Goal: Consume media (video, audio): Consume media (video, audio)

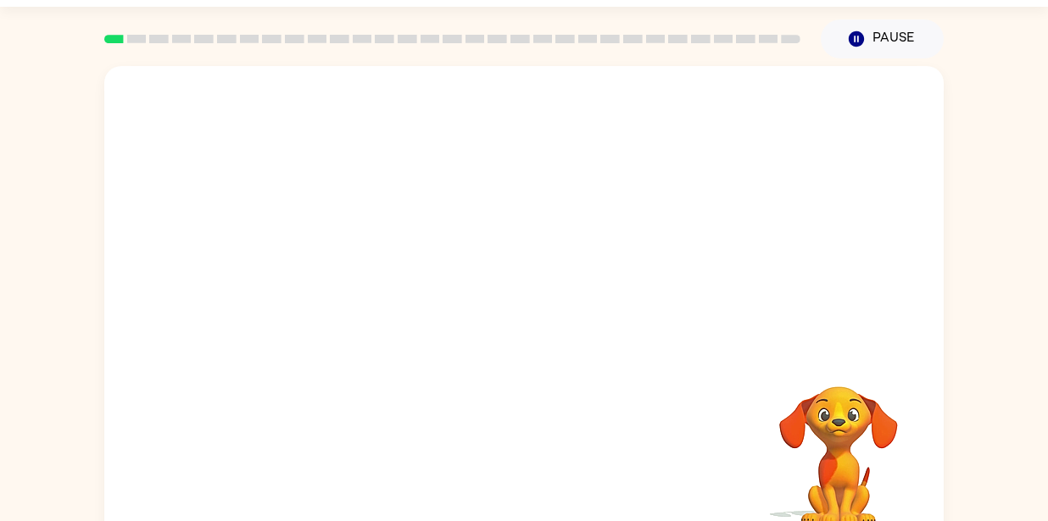
scroll to position [75, 0]
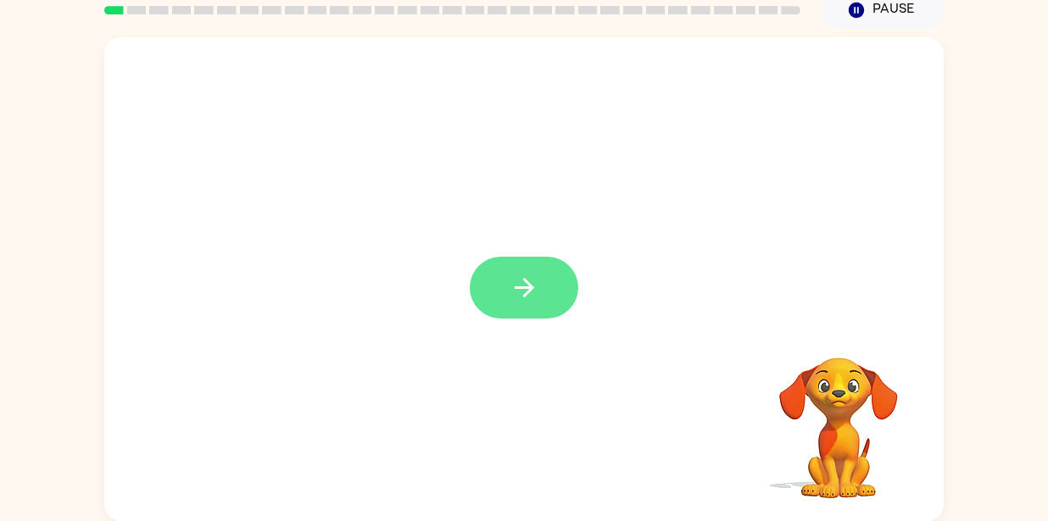
click at [495, 289] on button "button" at bounding box center [524, 288] width 108 height 62
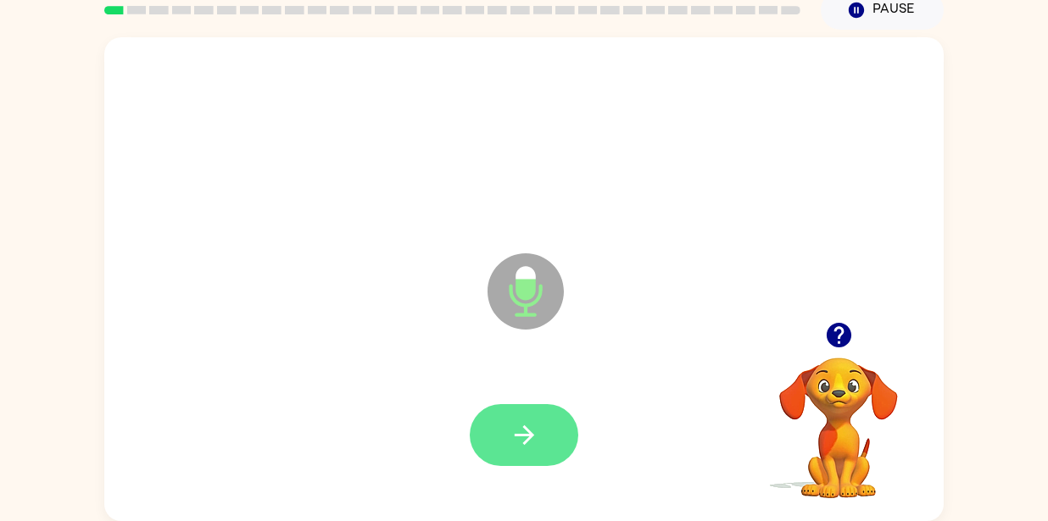
click at [539, 434] on button "button" at bounding box center [524, 435] width 108 height 62
click at [486, 424] on button "button" at bounding box center [524, 435] width 108 height 62
click at [498, 428] on button "button" at bounding box center [524, 435] width 108 height 62
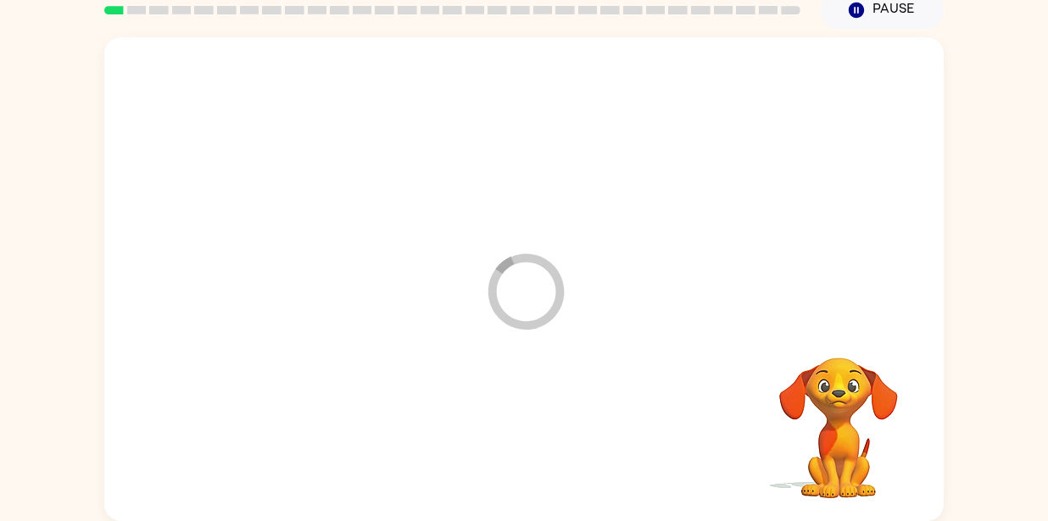
click at [498, 428] on div at bounding box center [523, 435] width 805 height 139
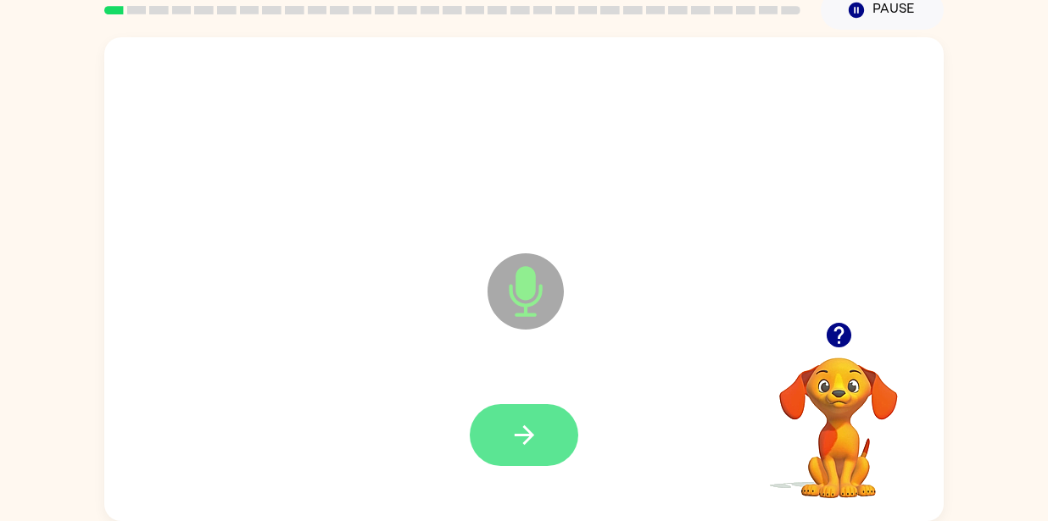
click at [498, 429] on button "button" at bounding box center [524, 435] width 108 height 62
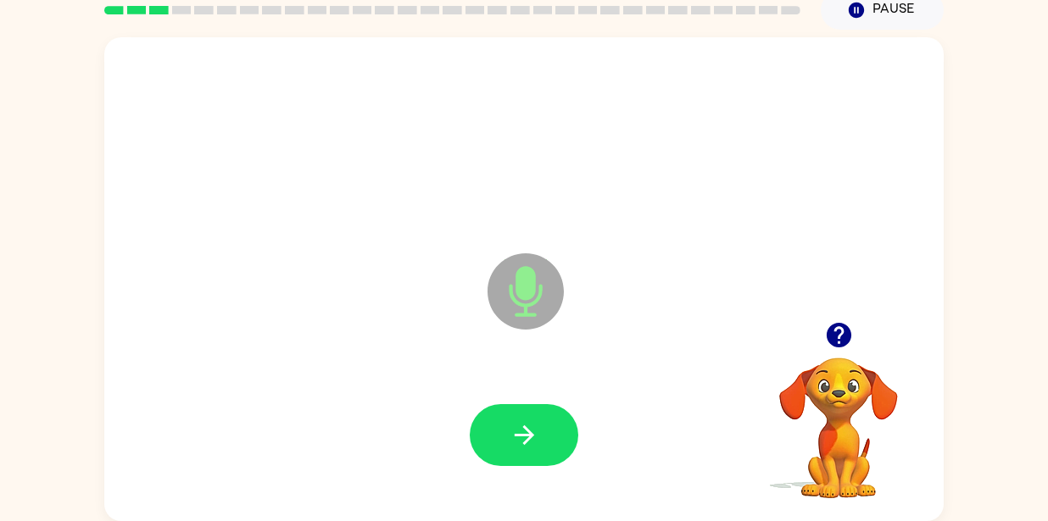
click at [498, 429] on button "button" at bounding box center [524, 435] width 108 height 62
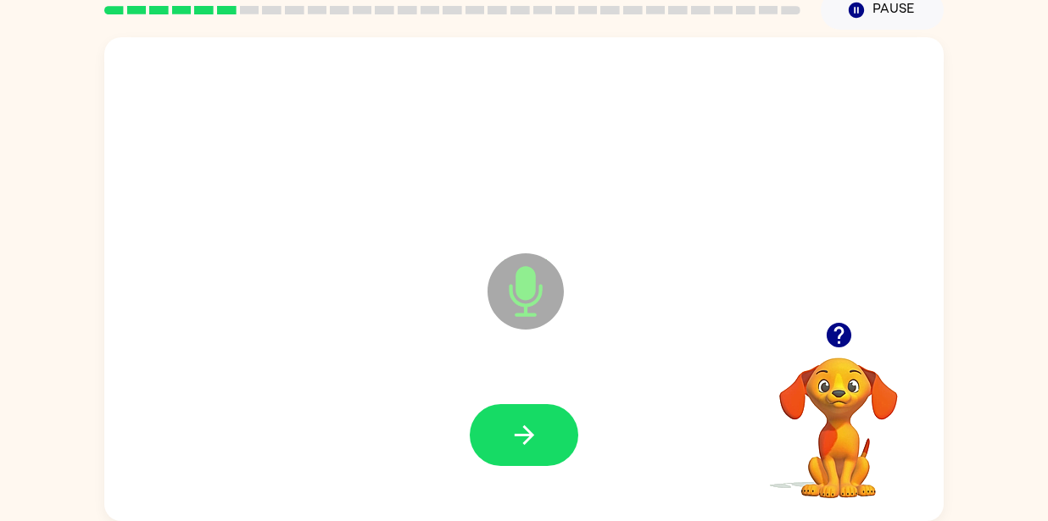
click at [498, 429] on button "button" at bounding box center [524, 435] width 108 height 62
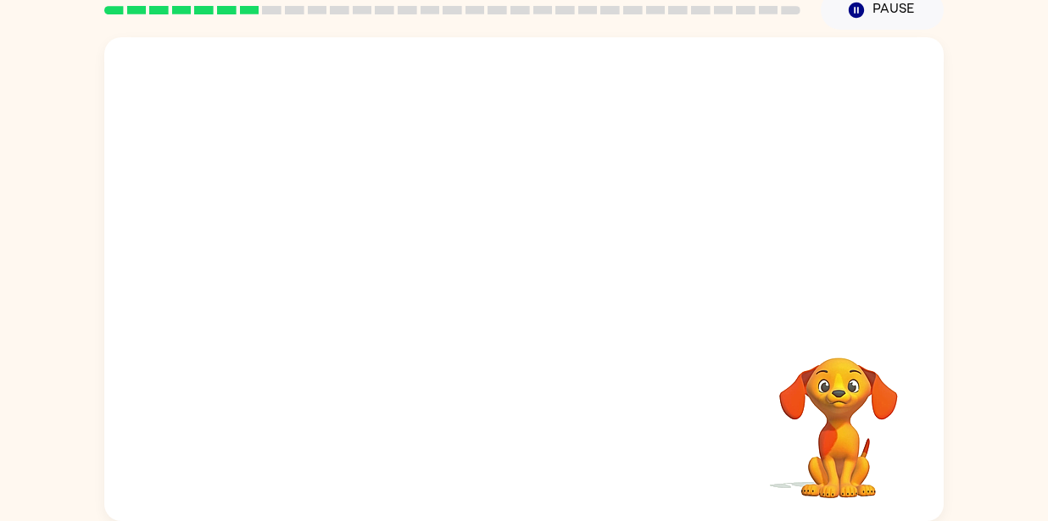
click at [554, 437] on div "Your browser must support playing .mp4 files to use Literably. Please try using…" at bounding box center [523, 279] width 839 height 484
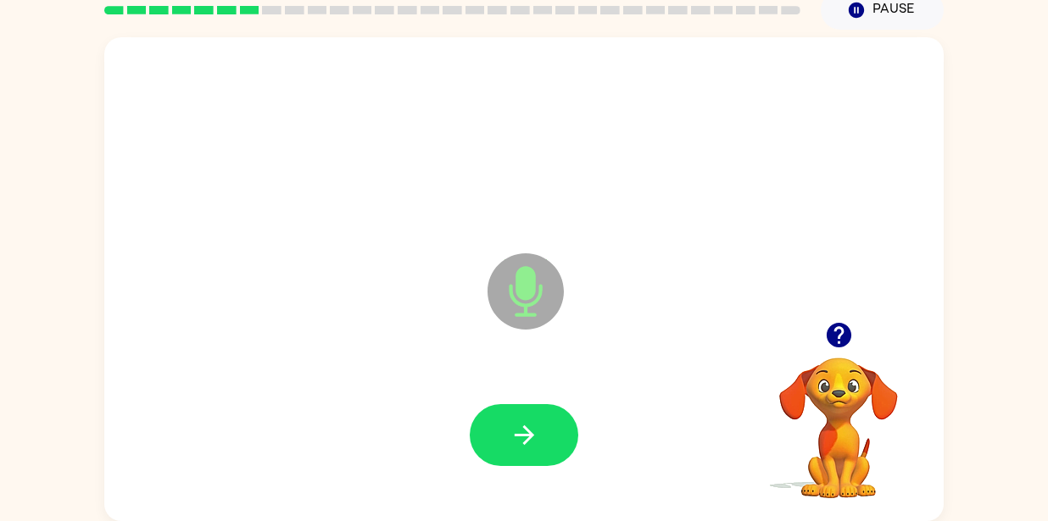
click at [554, 437] on button "button" at bounding box center [524, 435] width 108 height 62
click at [484, 422] on button "button" at bounding box center [524, 435] width 108 height 62
click at [842, 339] on icon "button" at bounding box center [838, 335] width 25 height 25
click at [842, 339] on video "Your browser must support playing .mp4 files to use Literably. Please try using…" at bounding box center [839, 416] width 170 height 170
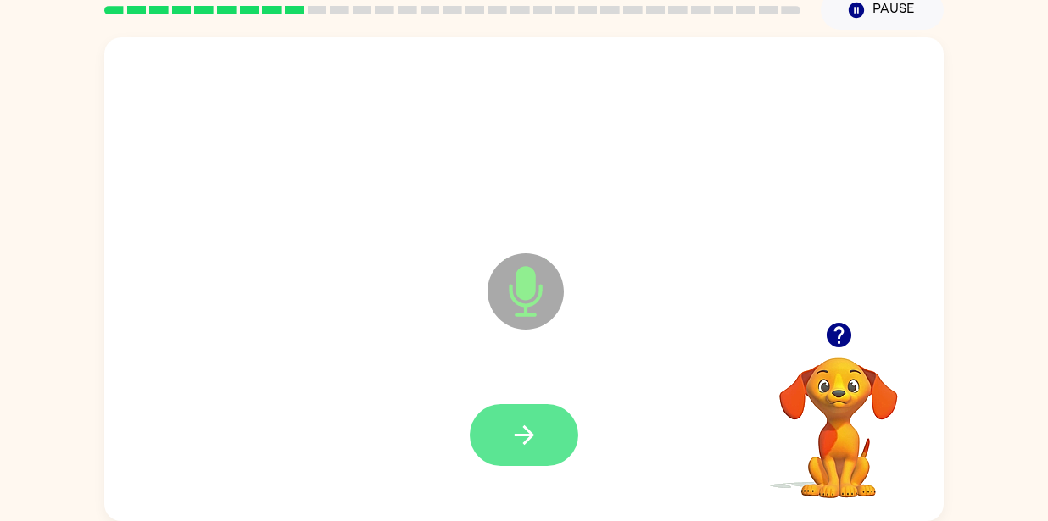
click at [553, 435] on button "button" at bounding box center [524, 435] width 108 height 62
click at [541, 424] on button "button" at bounding box center [524, 435] width 108 height 62
click at [524, 414] on button "button" at bounding box center [524, 435] width 108 height 62
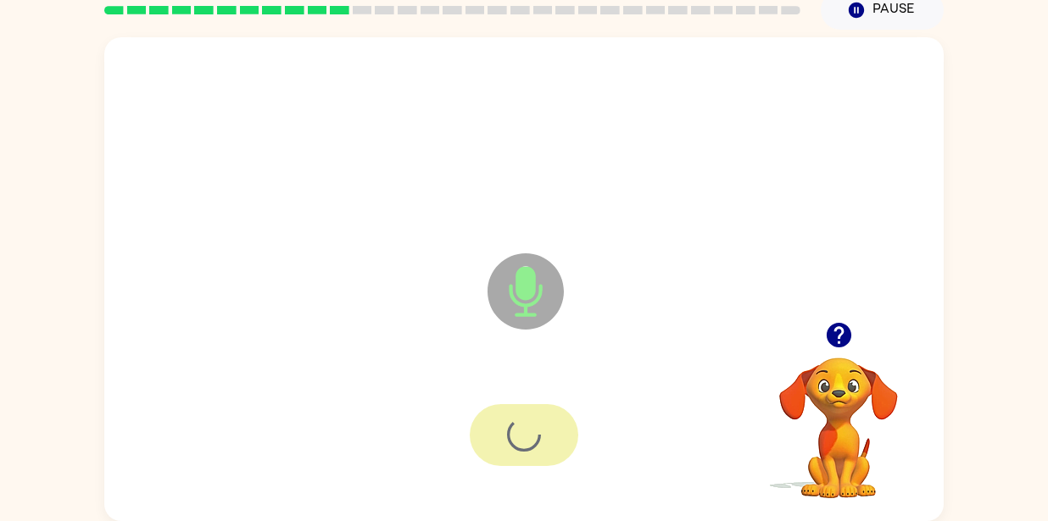
click at [524, 414] on div at bounding box center [524, 435] width 108 height 62
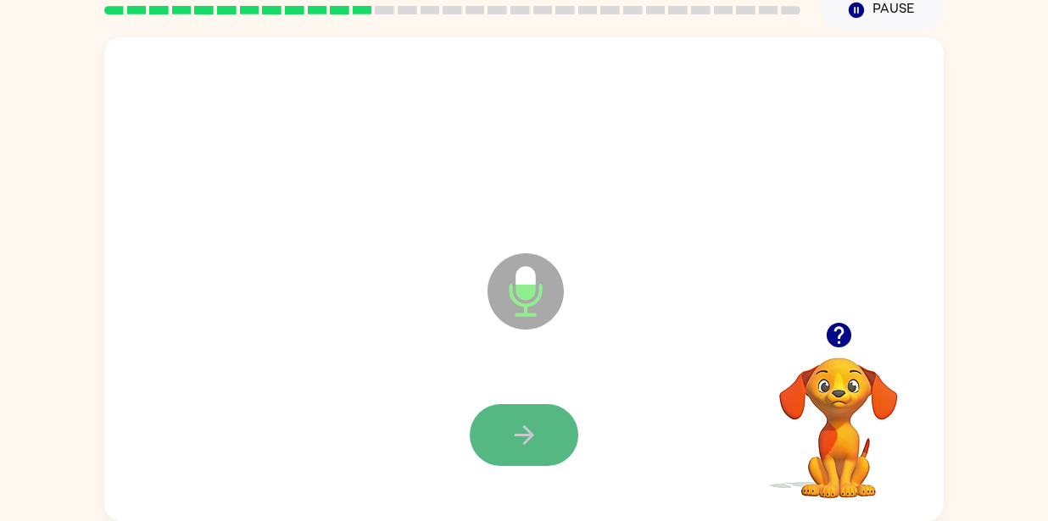
click at [505, 414] on button "button" at bounding box center [524, 435] width 108 height 62
click at [505, 414] on div at bounding box center [524, 435] width 108 height 62
click at [536, 421] on icon "button" at bounding box center [524, 435] width 30 height 30
click at [516, 423] on icon "button" at bounding box center [524, 435] width 30 height 30
click at [512, 422] on icon "button" at bounding box center [524, 435] width 30 height 30
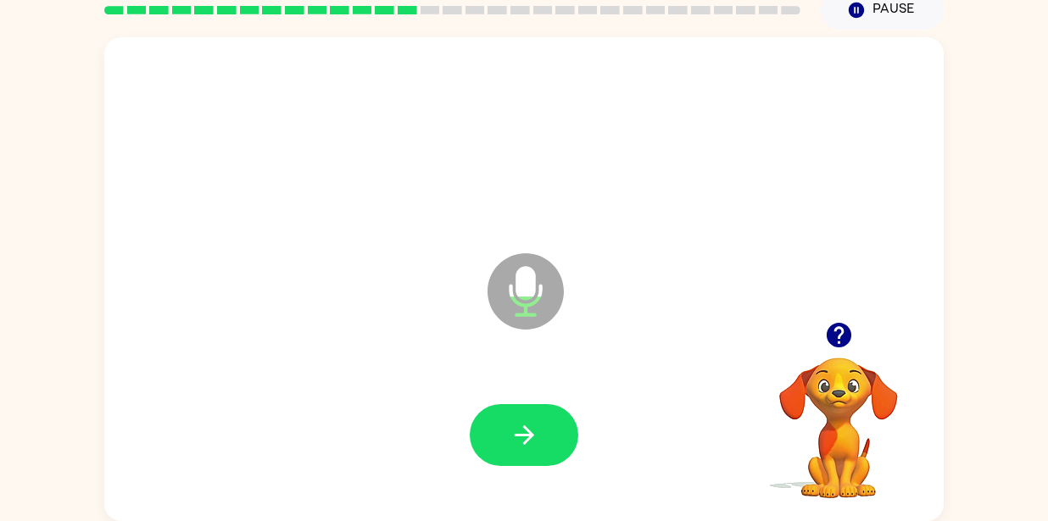
click at [511, 426] on icon "button" at bounding box center [524, 435] width 30 height 30
click at [827, 328] on icon "button" at bounding box center [839, 335] width 30 height 30
click at [511, 426] on icon "button" at bounding box center [524, 435] width 30 height 30
click at [846, 316] on button "button" at bounding box center [838, 335] width 43 height 43
click at [828, 342] on video "Your browser must support playing .mp4 files to use Literably. Please try using…" at bounding box center [839, 416] width 170 height 170
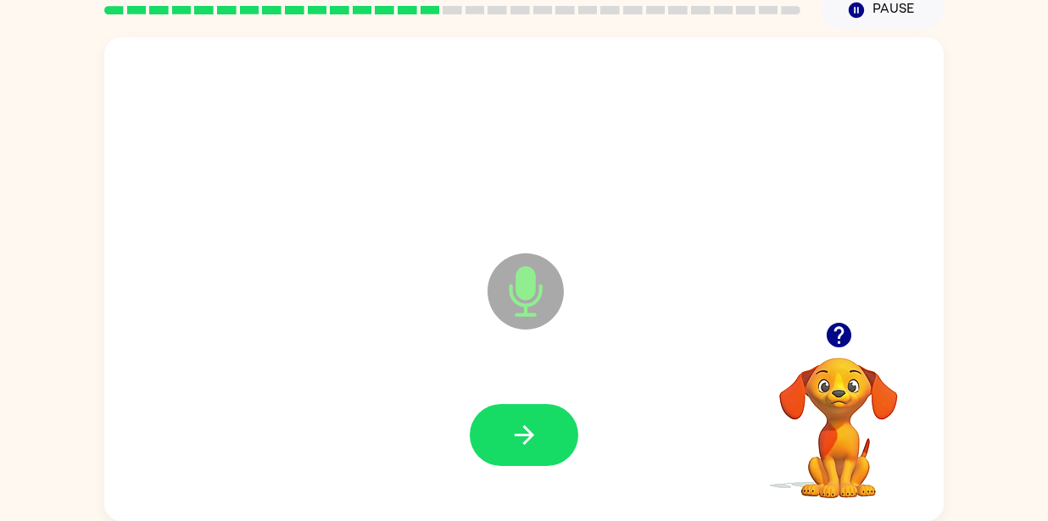
click at [514, 425] on icon "button" at bounding box center [524, 435] width 30 height 30
click at [504, 435] on button "button" at bounding box center [524, 435] width 108 height 62
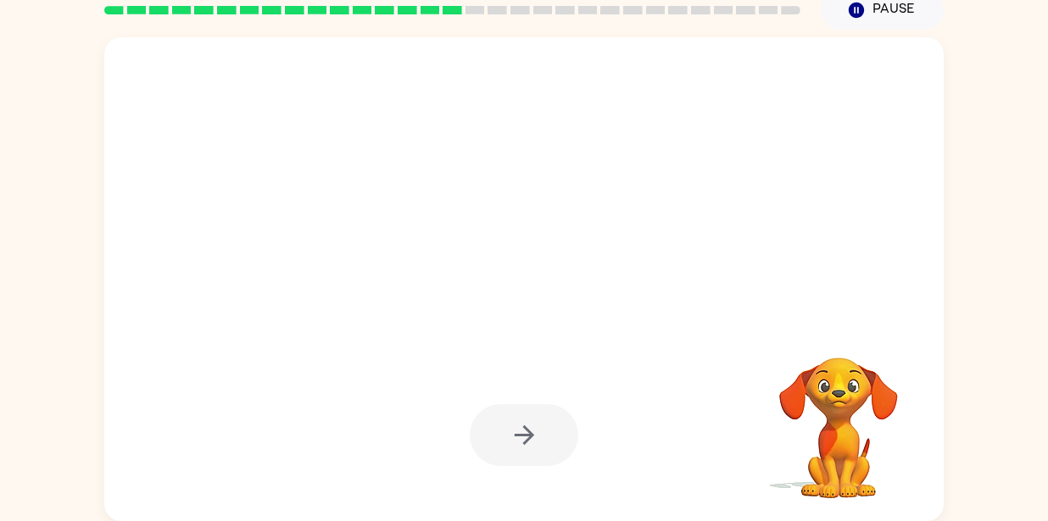
click at [504, 435] on div at bounding box center [524, 435] width 108 height 62
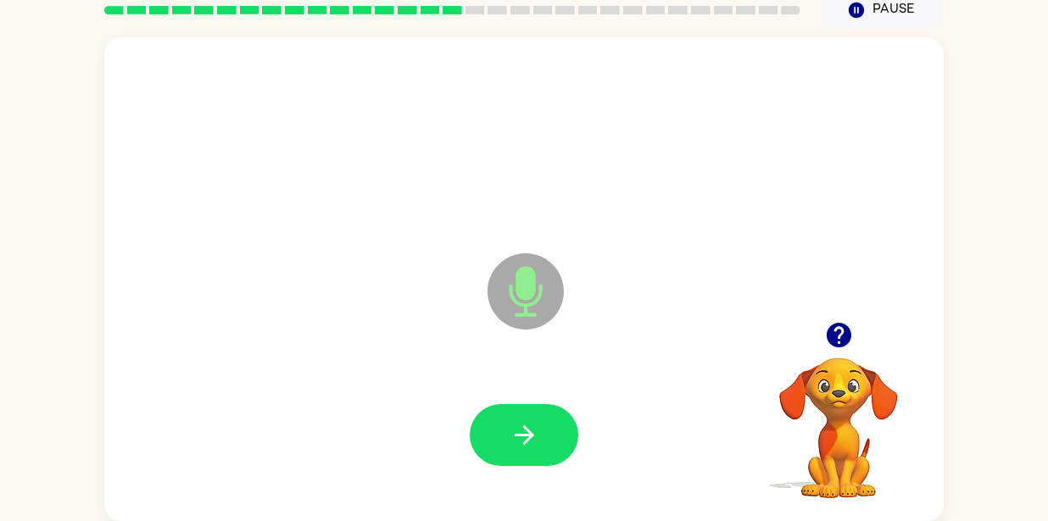
click at [504, 435] on button "button" at bounding box center [524, 435] width 108 height 62
click at [852, 333] on icon "button" at bounding box center [839, 335] width 30 height 30
click at [512, 442] on icon "button" at bounding box center [524, 435] width 30 height 30
click at [542, 456] on button "button" at bounding box center [524, 435] width 108 height 62
click at [854, 330] on button "button" at bounding box center [838, 335] width 43 height 43
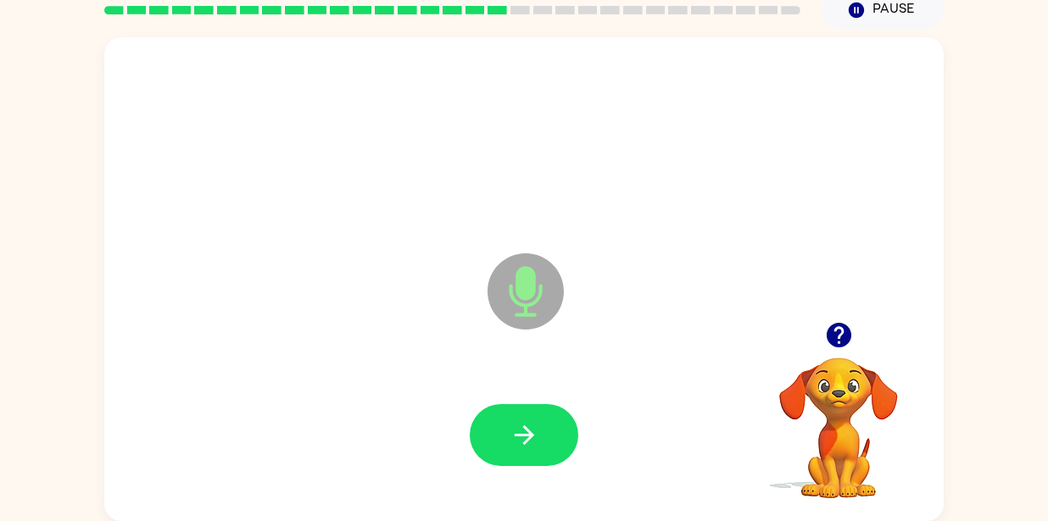
click at [843, 340] on icon "button" at bounding box center [838, 335] width 25 height 25
click at [844, 332] on icon "button" at bounding box center [838, 335] width 25 height 25
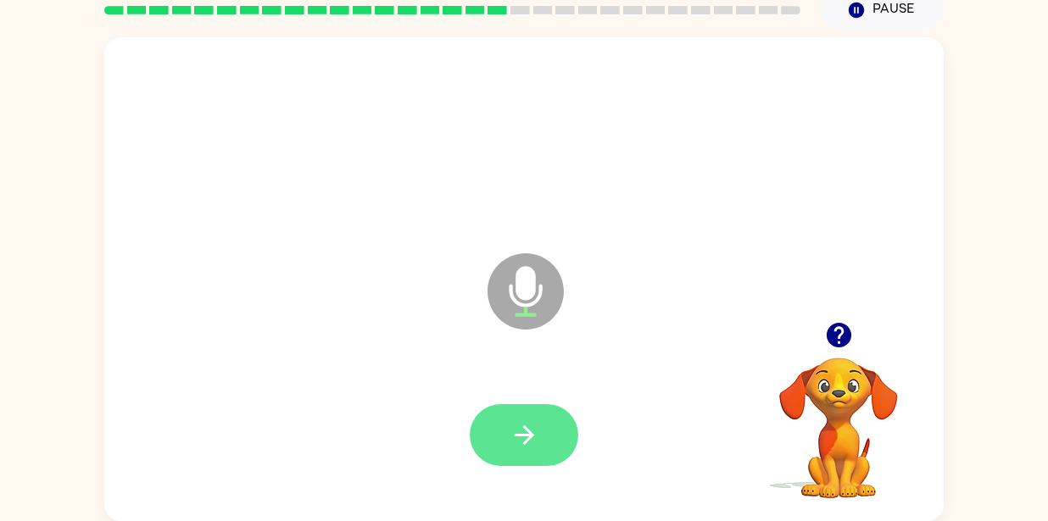
click at [542, 451] on button "button" at bounding box center [524, 435] width 108 height 62
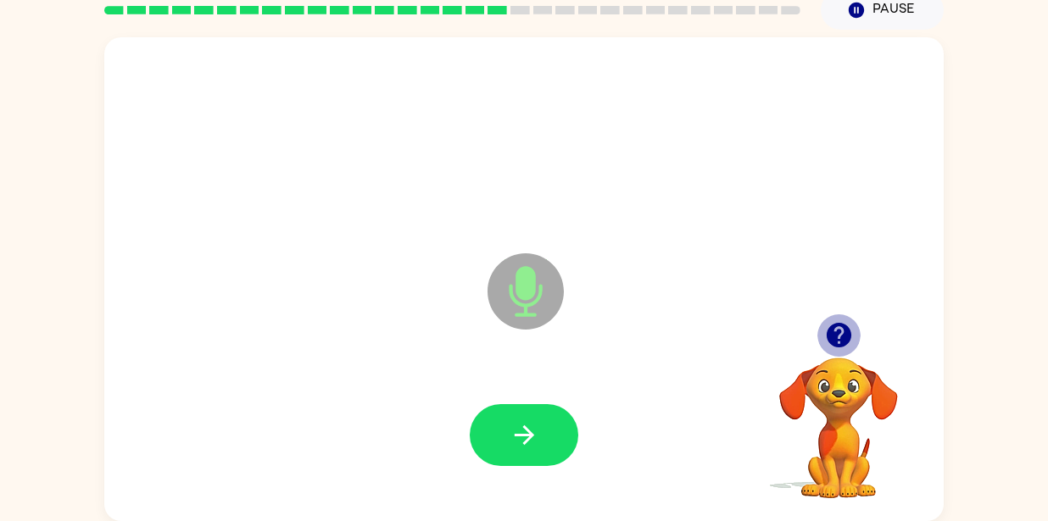
click at [834, 342] on icon "button" at bounding box center [838, 335] width 25 height 25
click at [834, 338] on icon "button" at bounding box center [838, 335] width 25 height 25
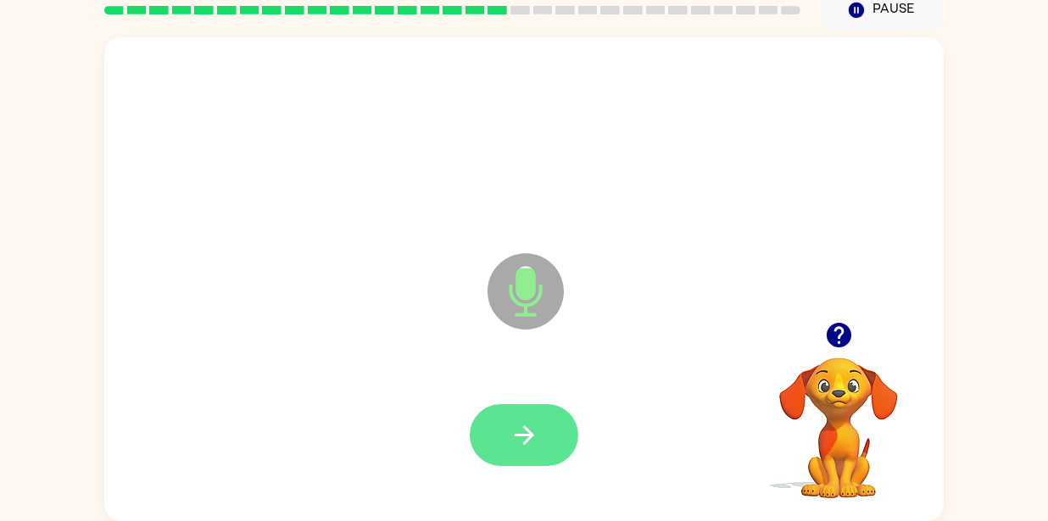
click at [512, 457] on button "button" at bounding box center [524, 435] width 108 height 62
click at [542, 437] on button "button" at bounding box center [524, 435] width 108 height 62
click at [545, 445] on button "button" at bounding box center [524, 435] width 108 height 62
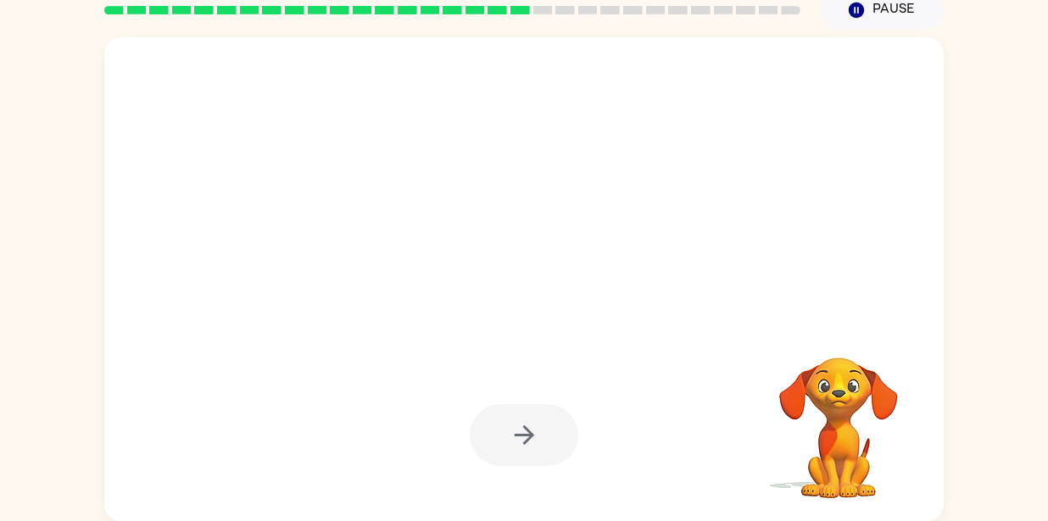
click at [867, 239] on div at bounding box center [523, 279] width 839 height 484
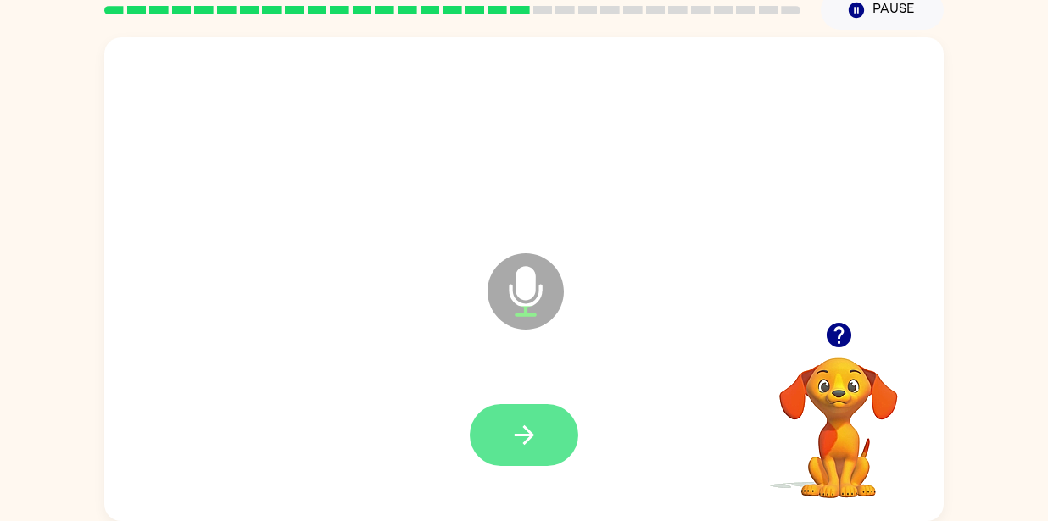
click at [532, 442] on icon "button" at bounding box center [524, 435] width 30 height 30
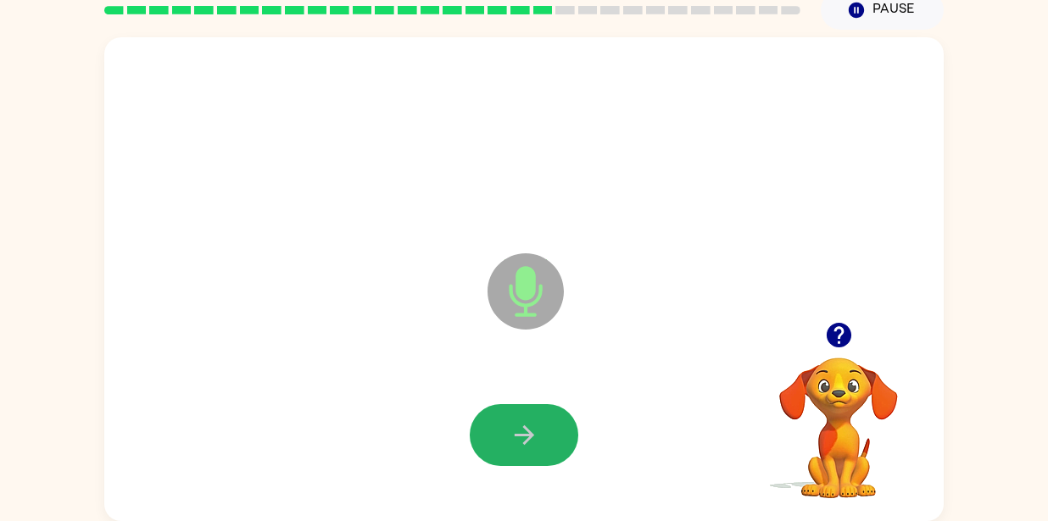
click at [540, 446] on button "button" at bounding box center [524, 435] width 108 height 62
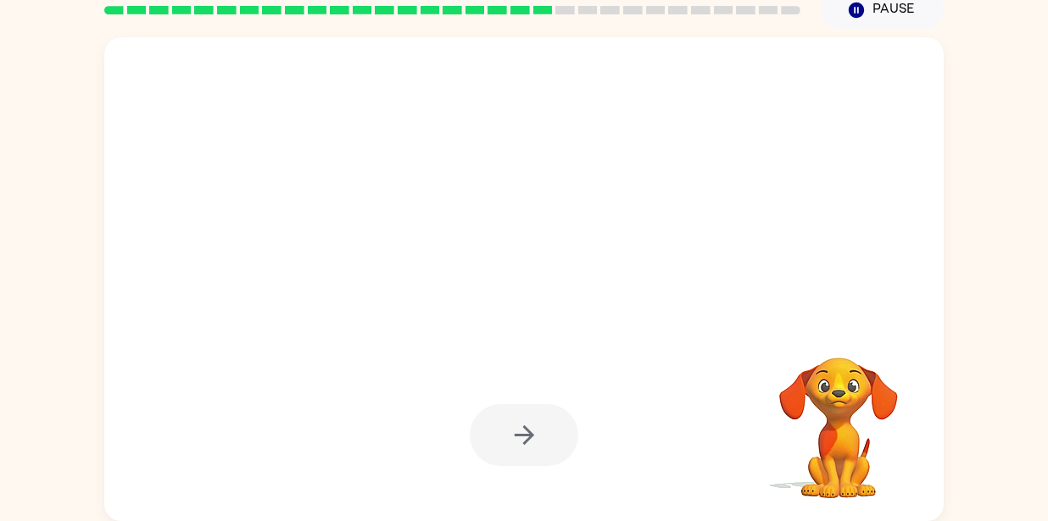
click at [922, 245] on div at bounding box center [523, 279] width 839 height 484
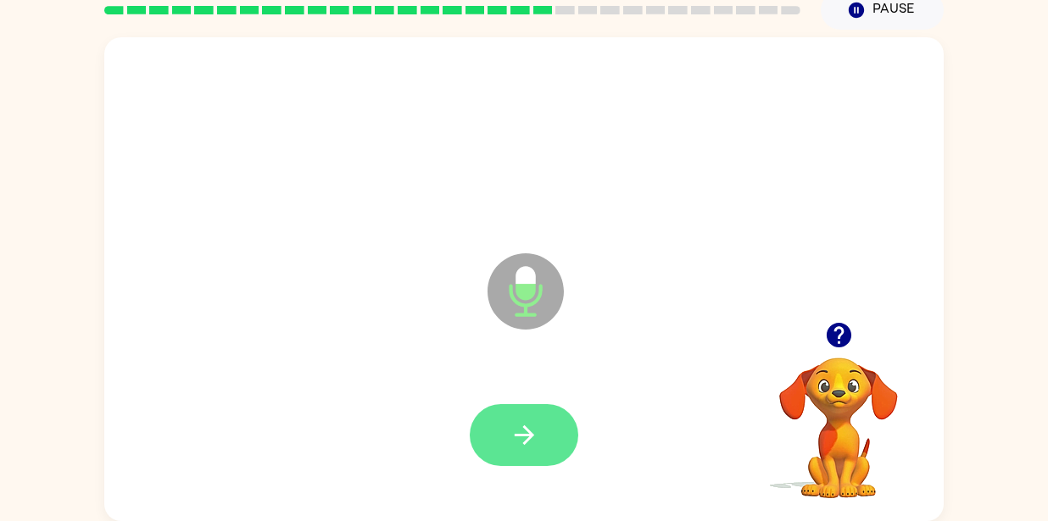
click at [514, 435] on icon "button" at bounding box center [524, 435] width 30 height 30
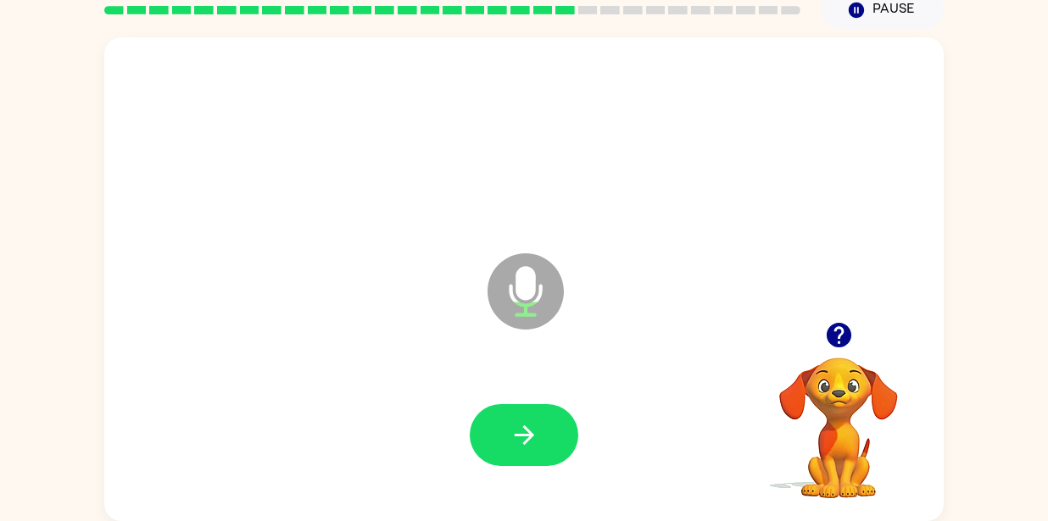
click at [826, 360] on video "Your browser must support playing .mp4 files to use Literably. Please try using…" at bounding box center [839, 416] width 170 height 170
click at [847, 349] on icon "button" at bounding box center [839, 335] width 30 height 30
click at [556, 452] on button "button" at bounding box center [524, 435] width 108 height 62
click at [530, 447] on icon "button" at bounding box center [524, 435] width 30 height 30
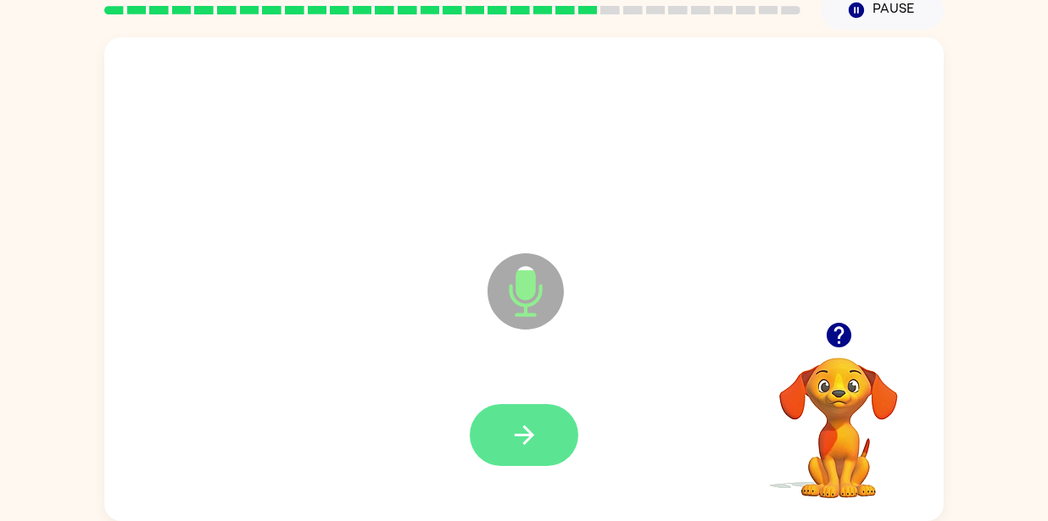
click at [545, 445] on button "button" at bounding box center [524, 435] width 108 height 62
click at [538, 435] on icon "button" at bounding box center [524, 435] width 30 height 30
click at [553, 444] on button "button" at bounding box center [524, 435] width 108 height 62
click at [559, 444] on button "button" at bounding box center [524, 435] width 108 height 62
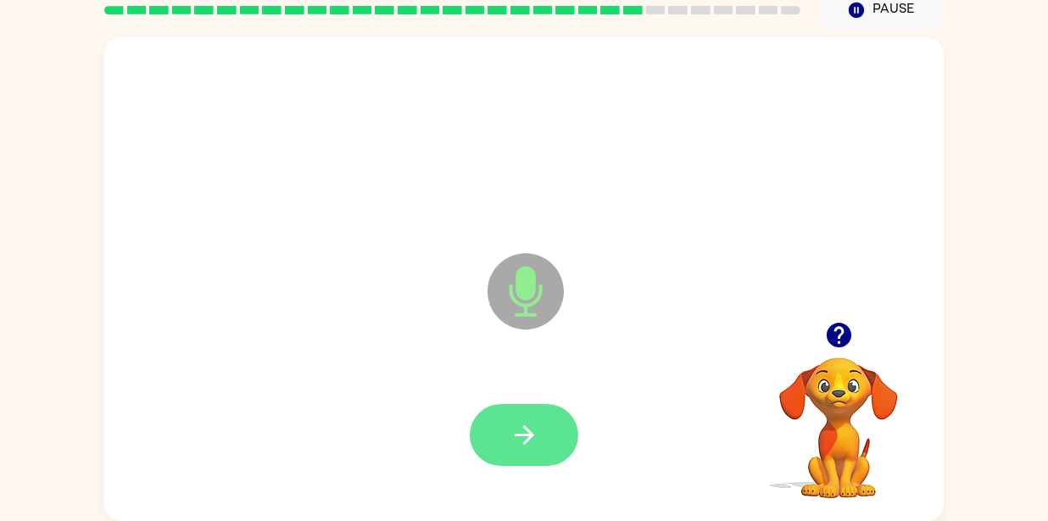
click at [548, 444] on button "button" at bounding box center [524, 435] width 108 height 62
click at [562, 437] on button "button" at bounding box center [524, 435] width 108 height 62
click at [559, 424] on button "button" at bounding box center [524, 435] width 108 height 62
click at [543, 431] on button "button" at bounding box center [524, 435] width 108 height 62
click at [524, 450] on button "button" at bounding box center [524, 435] width 108 height 62
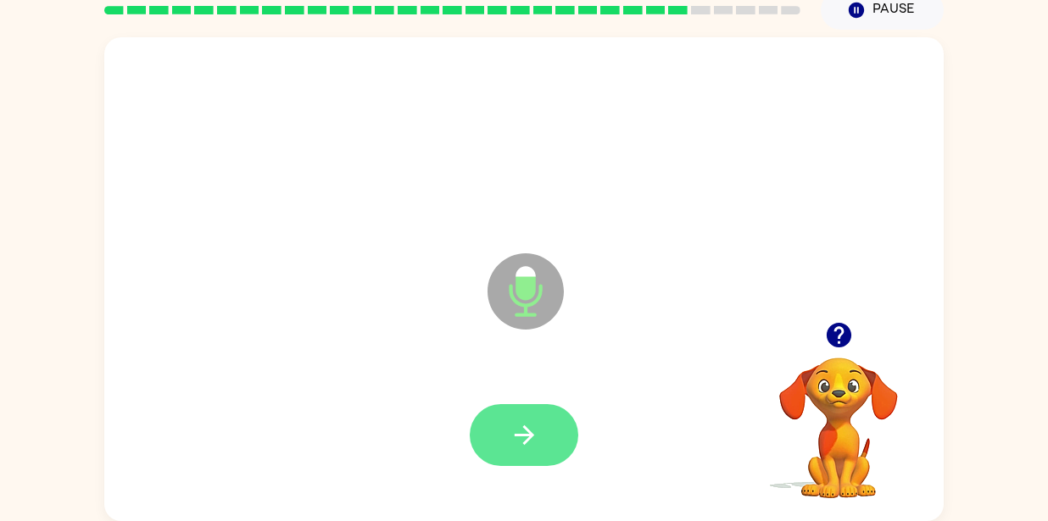
click at [541, 437] on button "button" at bounding box center [524, 435] width 108 height 62
click at [533, 429] on icon "button" at bounding box center [524, 435] width 30 height 30
click at [537, 436] on icon "button" at bounding box center [524, 435] width 30 height 30
click at [530, 442] on icon "button" at bounding box center [524, 435] width 30 height 30
click at [538, 443] on icon "button" at bounding box center [524, 435] width 30 height 30
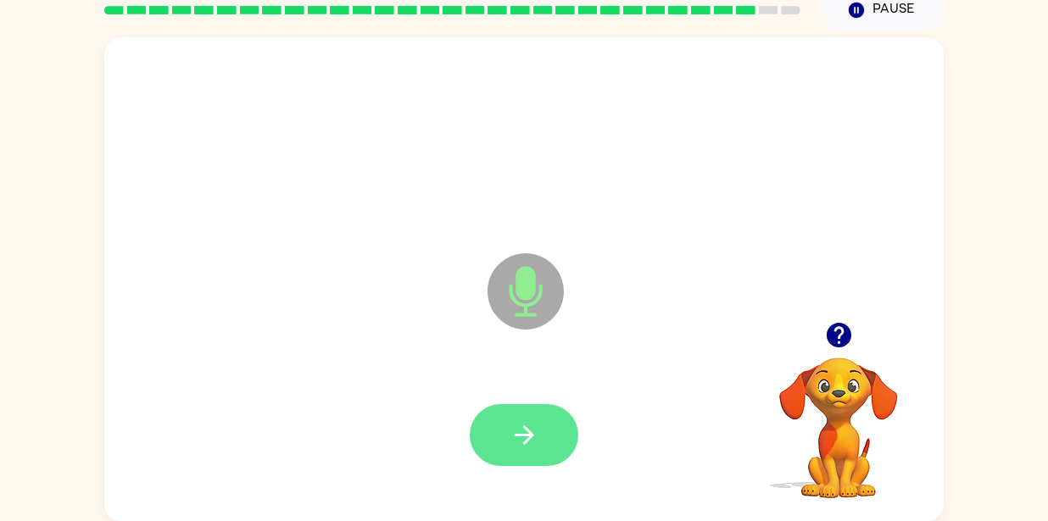
click at [526, 446] on icon "button" at bounding box center [524, 435] width 30 height 30
click at [532, 451] on button "button" at bounding box center [524, 435] width 108 height 62
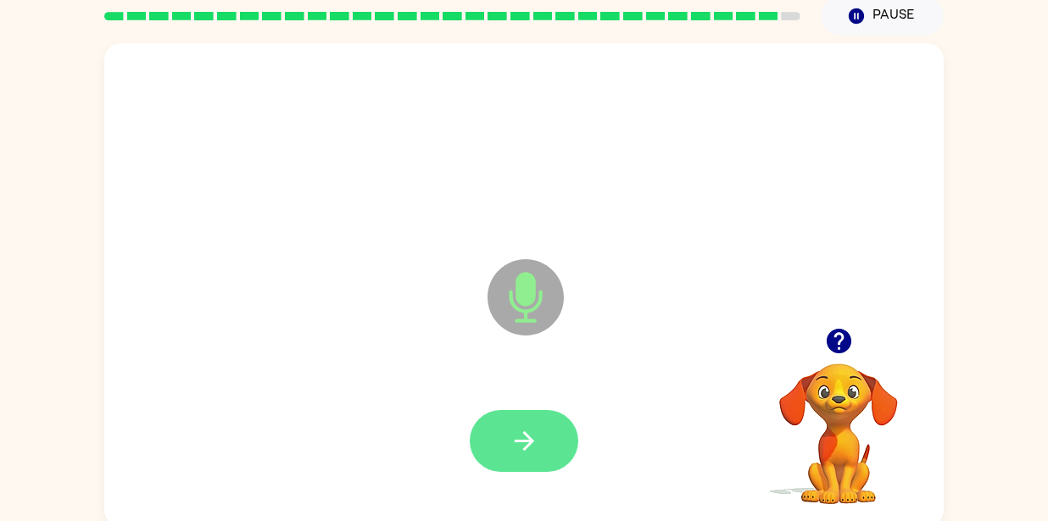
click at [542, 469] on button "button" at bounding box center [524, 441] width 108 height 62
click at [552, 442] on button "button" at bounding box center [524, 441] width 108 height 62
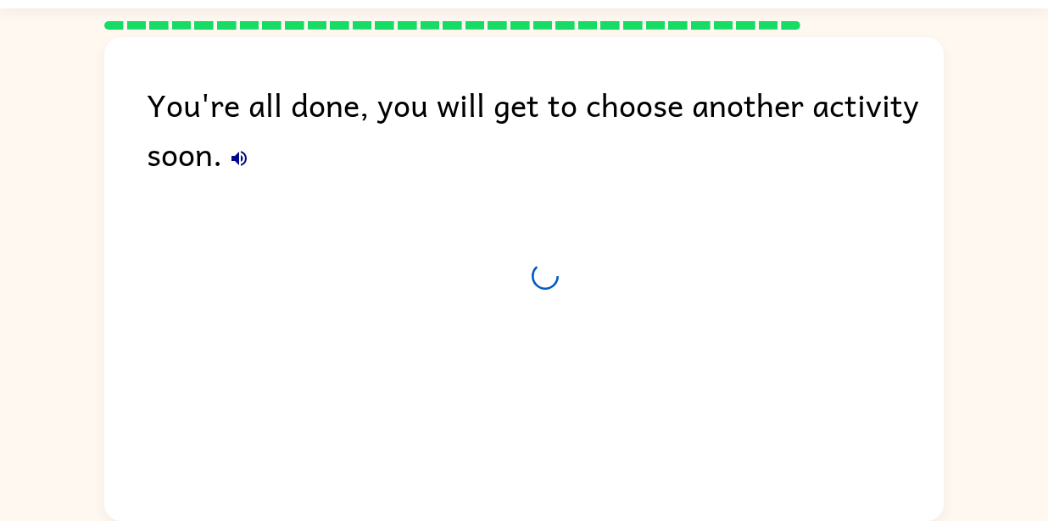
scroll to position [44, 0]
